Goal: Use online tool/utility: Use online tool/utility

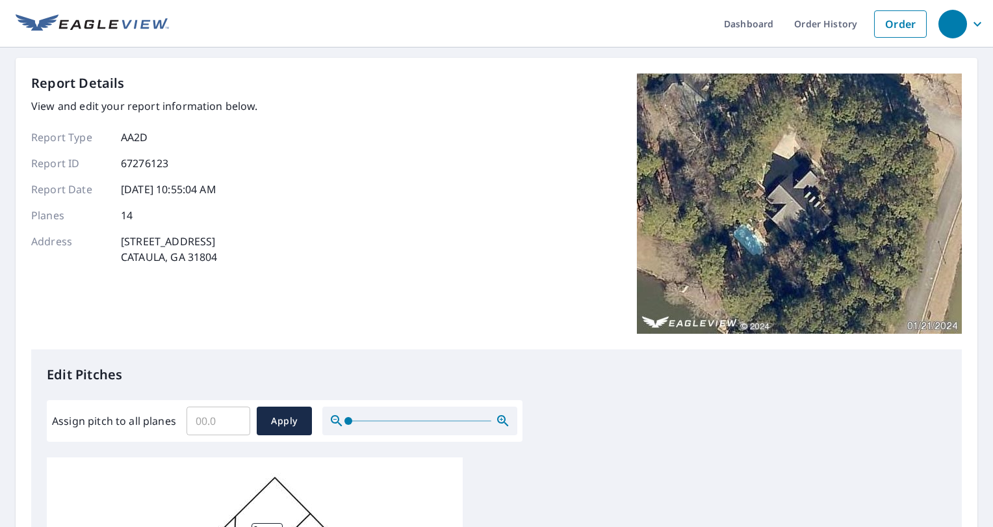
click at [218, 415] on input "Assign pitch to all planes" at bounding box center [219, 420] width 64 height 36
type input "10"
click at [278, 416] on span "Apply" at bounding box center [284, 421] width 34 height 16
type input "10"
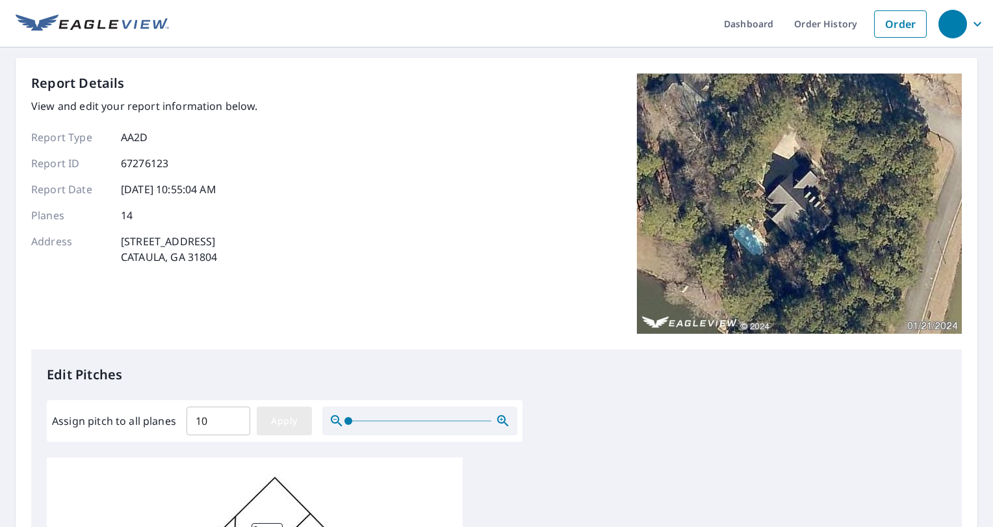
type input "10"
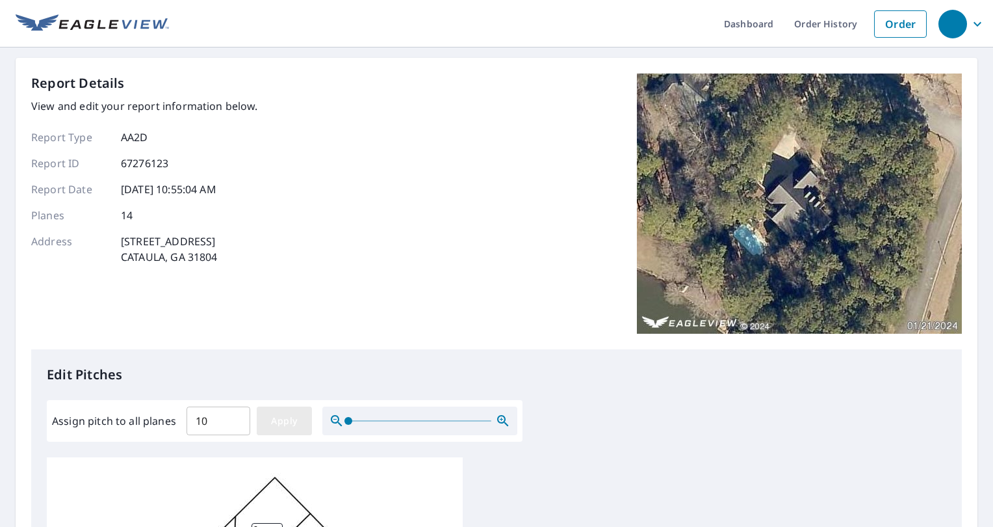
type input "10"
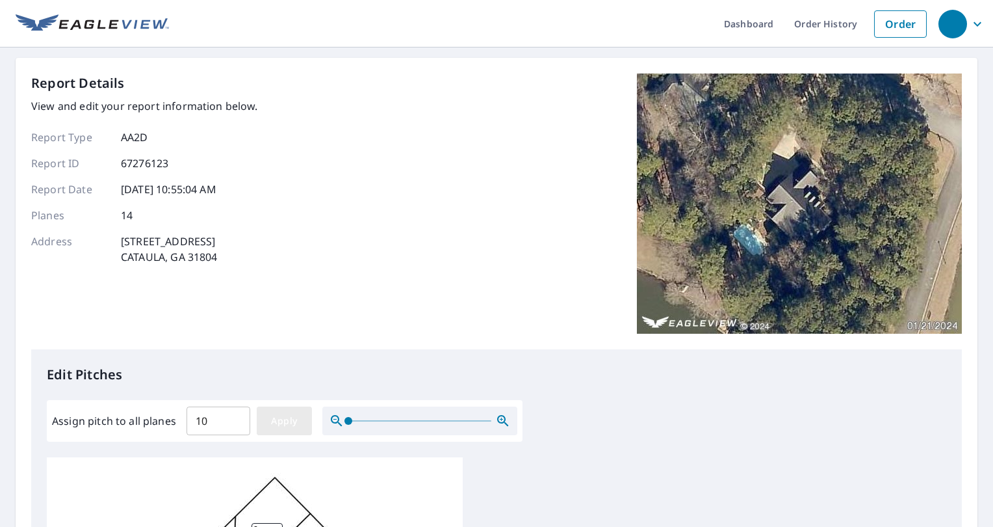
type input "10"
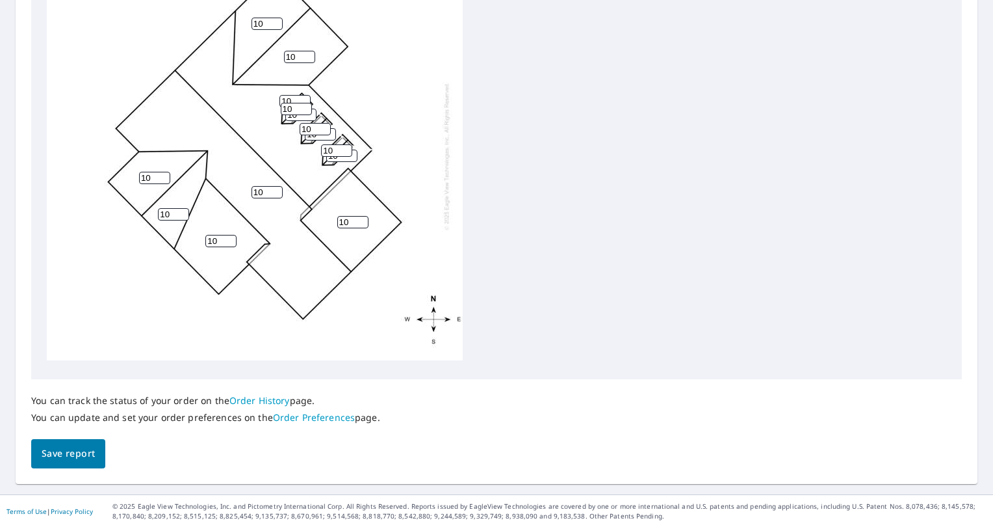
scroll to position [13, 0]
click at [68, 454] on span "Save report" at bounding box center [68, 453] width 53 height 16
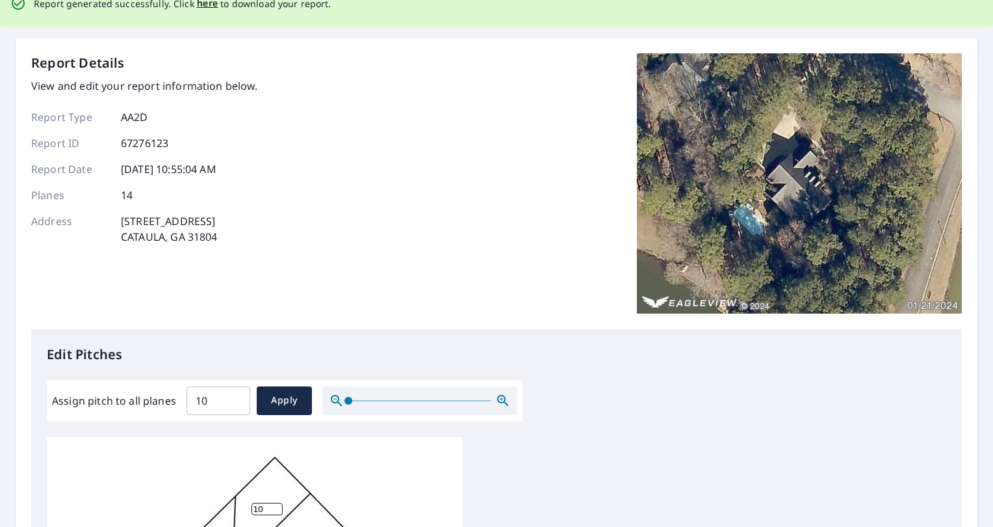
scroll to position [0, 0]
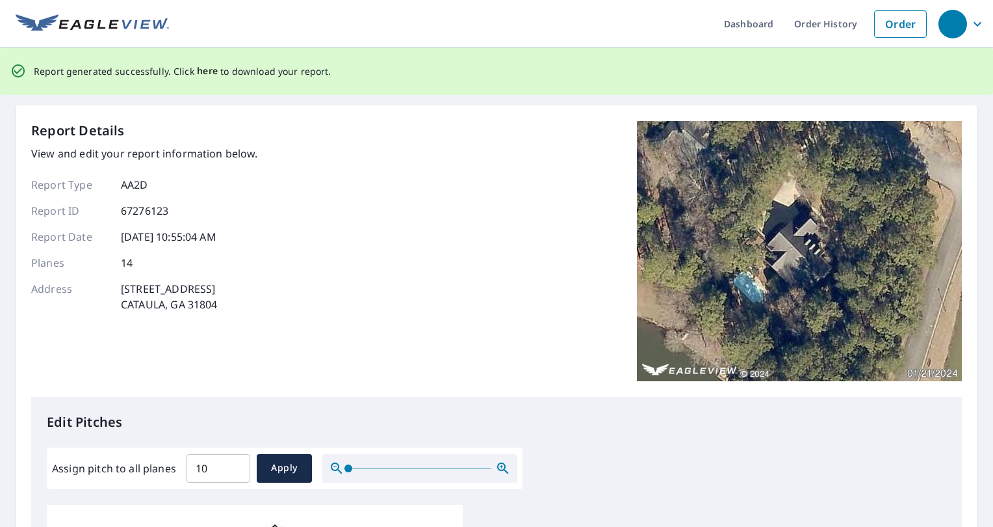
click at [203, 72] on span "here" at bounding box center [207, 71] width 21 height 16
